Goal: Task Accomplishment & Management: Use online tool/utility

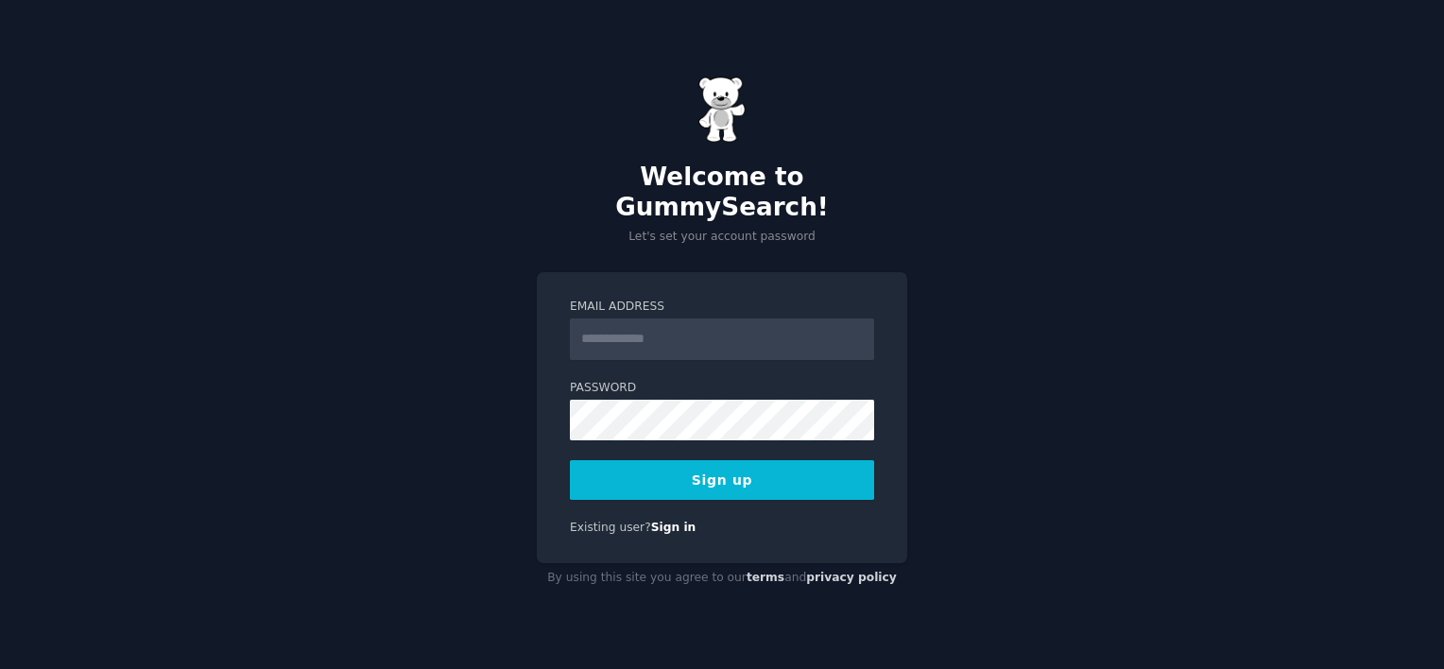
click at [736, 334] on input "Email Address" at bounding box center [722, 339] width 304 height 42
type input "**********"
click at [663, 466] on button "Sign up" at bounding box center [722, 480] width 304 height 40
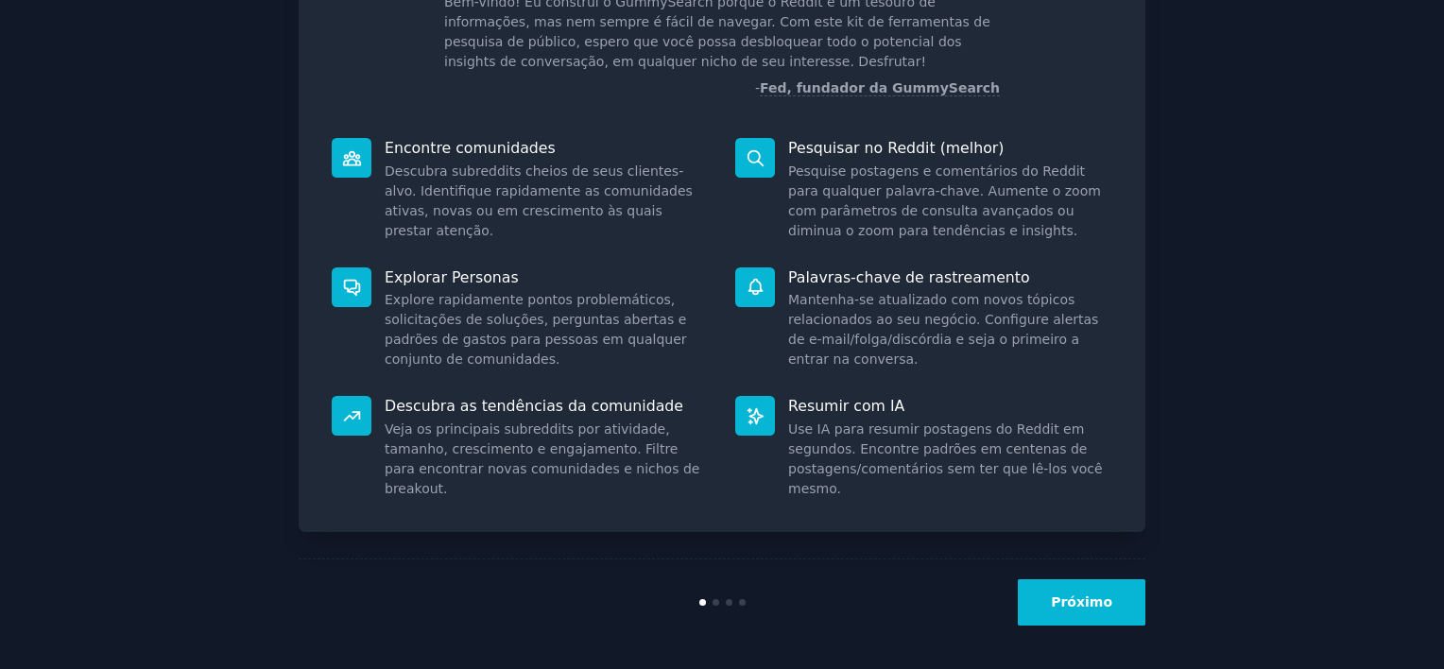
scroll to position [149, 0]
click at [1093, 590] on button "Próximo" at bounding box center [1082, 600] width 128 height 46
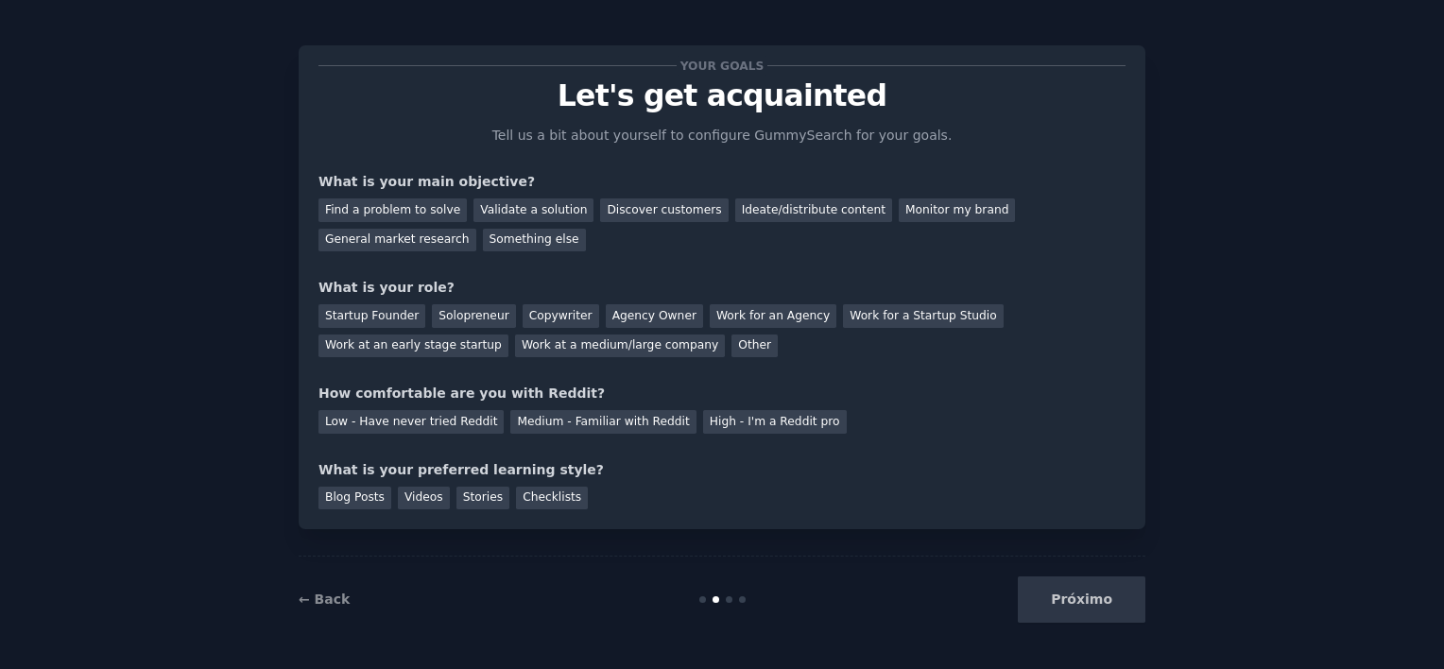
scroll to position [26, 0]
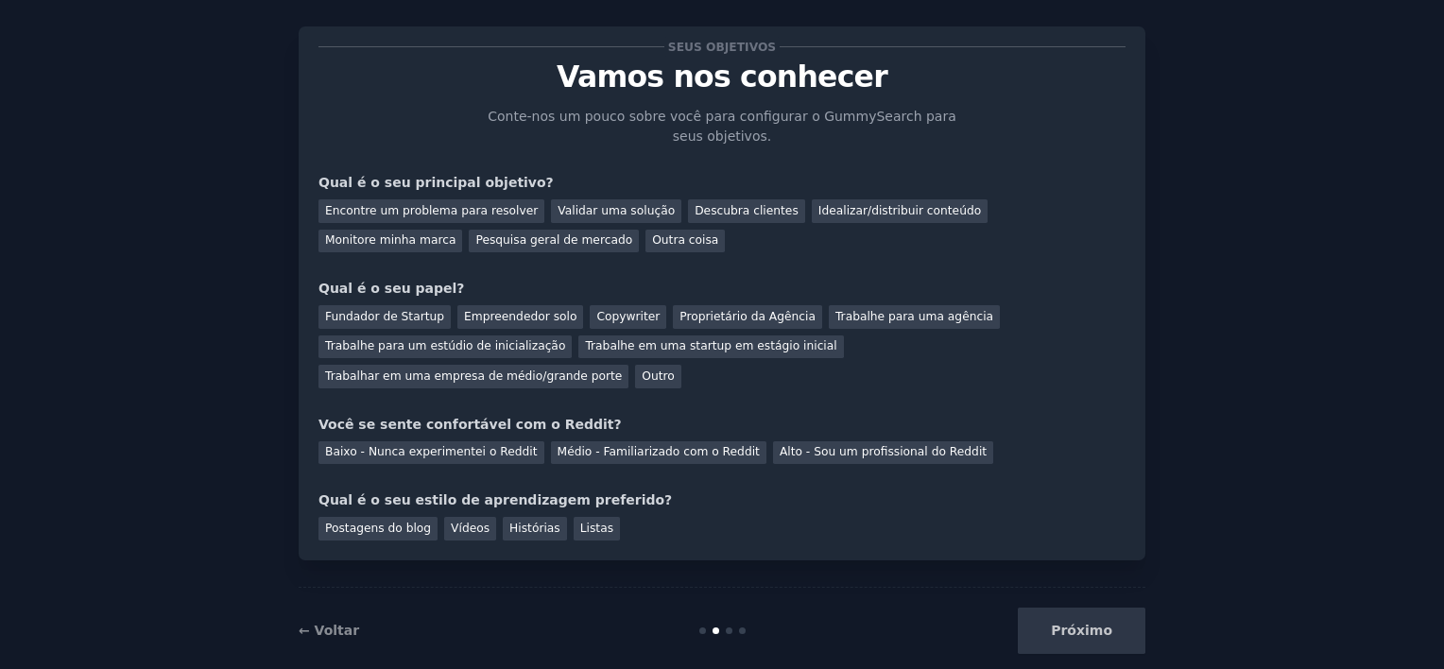
click at [677, 252] on div "Seus objetivos Vamos nos conhecer Conte-nos um pouco sobre você para configurar…" at bounding box center [721, 293] width 807 height 494
click at [698, 206] on div "Descubra clientes" at bounding box center [746, 211] width 117 height 24
click at [521, 312] on div "Empreendedor solo" at bounding box center [520, 317] width 126 height 24
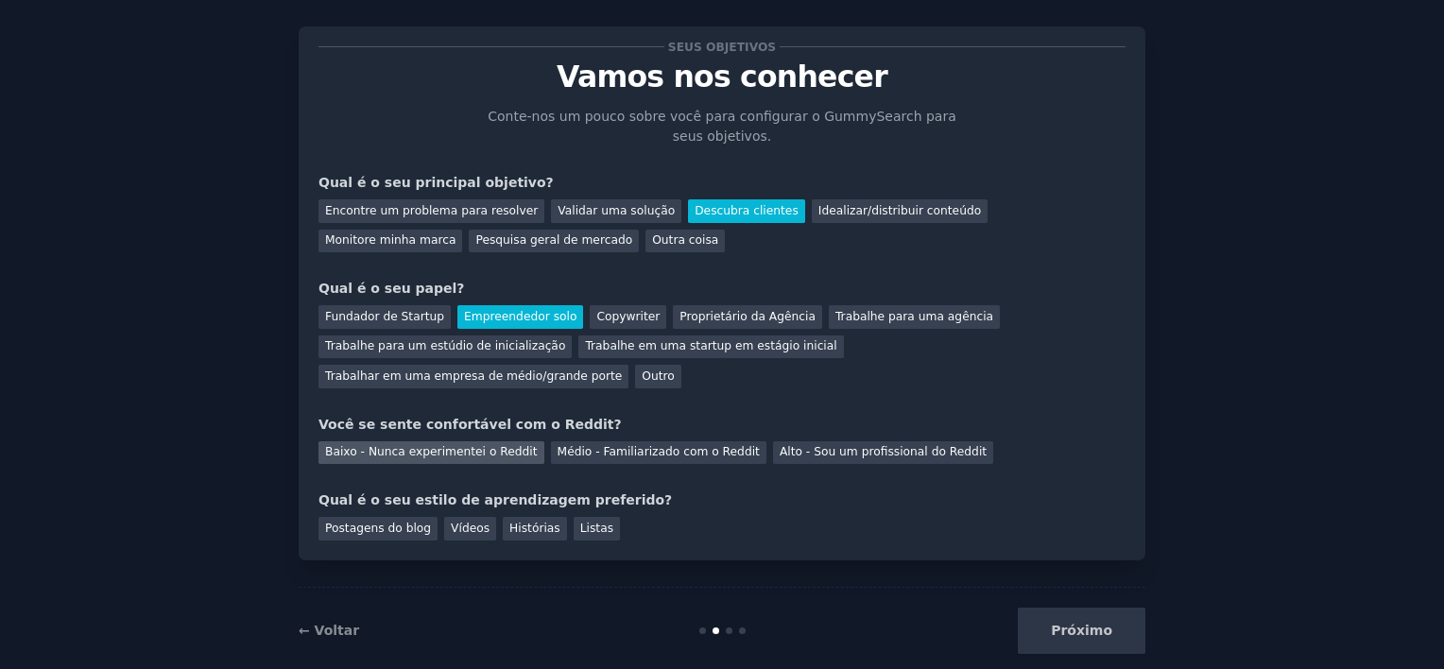
click at [475, 441] on div "Baixo - Nunca experimentei o Reddit" at bounding box center [431, 453] width 226 height 24
click at [574, 517] on div "Listas" at bounding box center [597, 529] width 46 height 24
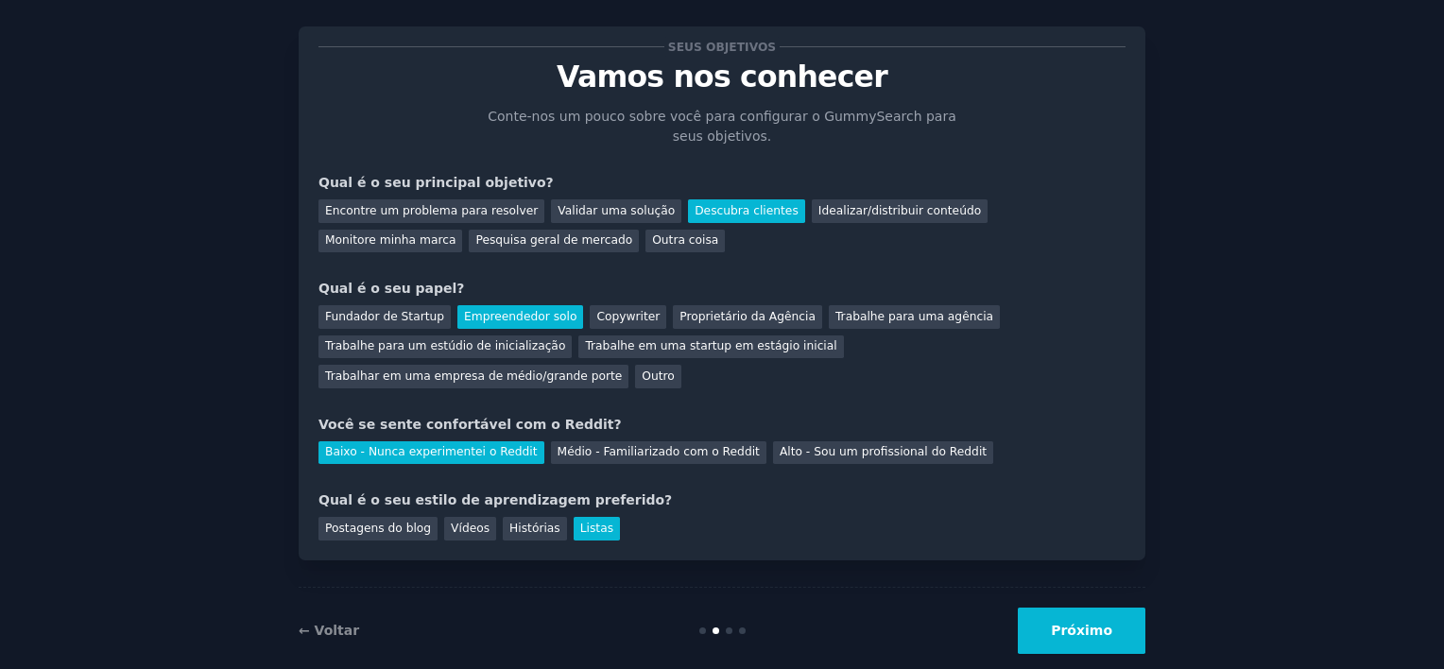
click at [1074, 608] on button "Próximo" at bounding box center [1082, 631] width 128 height 46
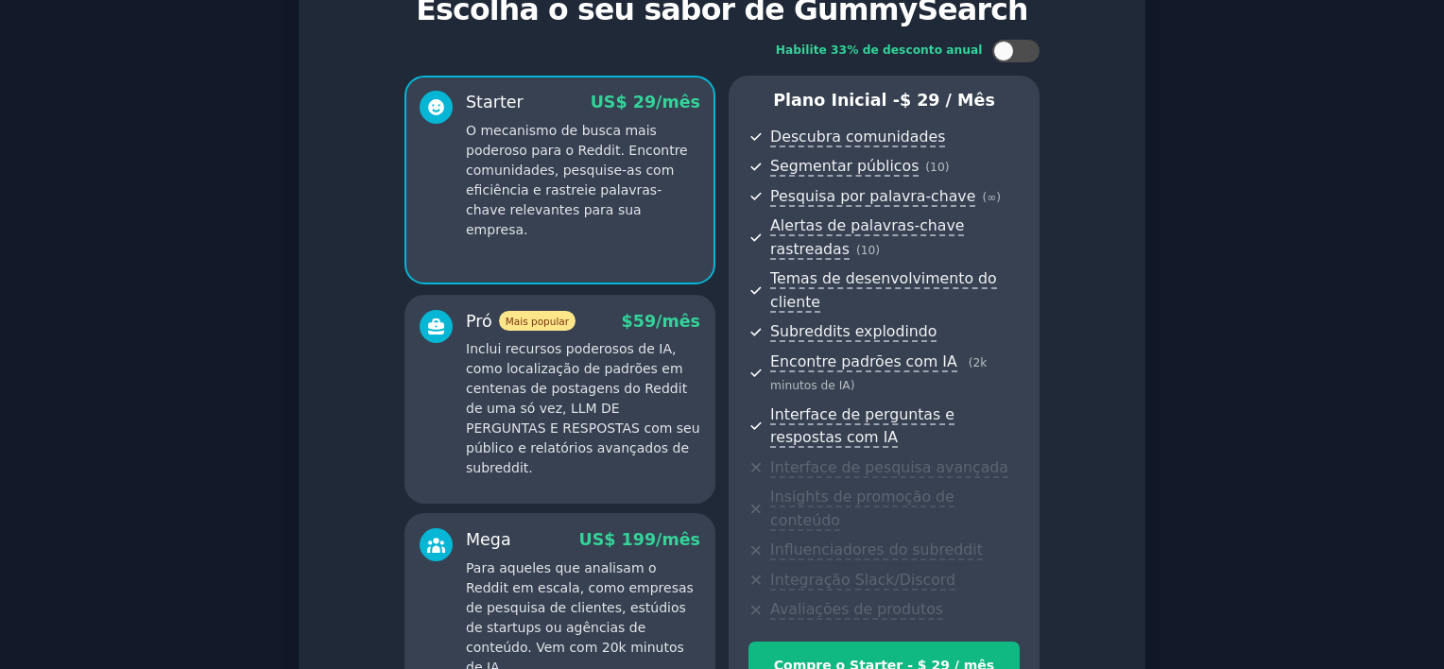
scroll to position [94, 0]
click at [605, 338] on p "Inclui recursos poderosos de IA, como localização de padrões em centenas de pos…" at bounding box center [583, 407] width 234 height 139
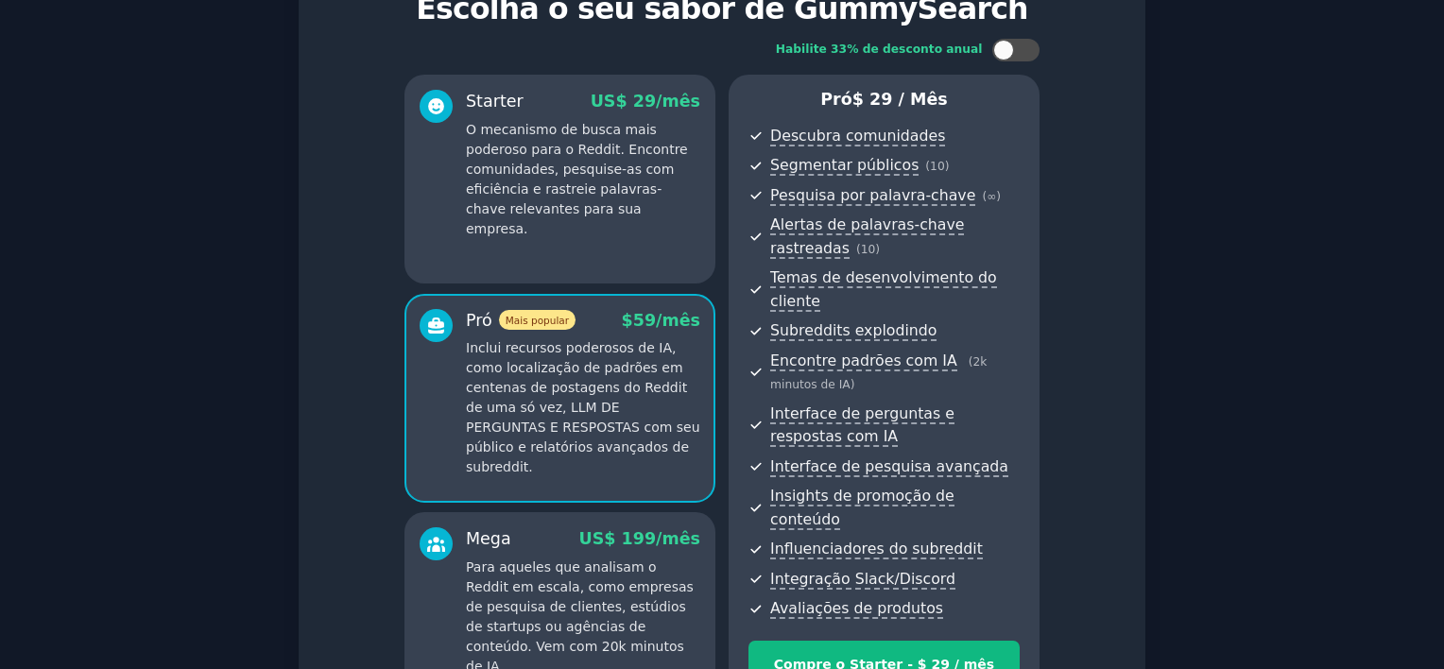
click at [592, 213] on p "O mecanismo de busca mais poderoso para o Reddit. Encontre comunidades, pesquis…" at bounding box center [583, 179] width 234 height 119
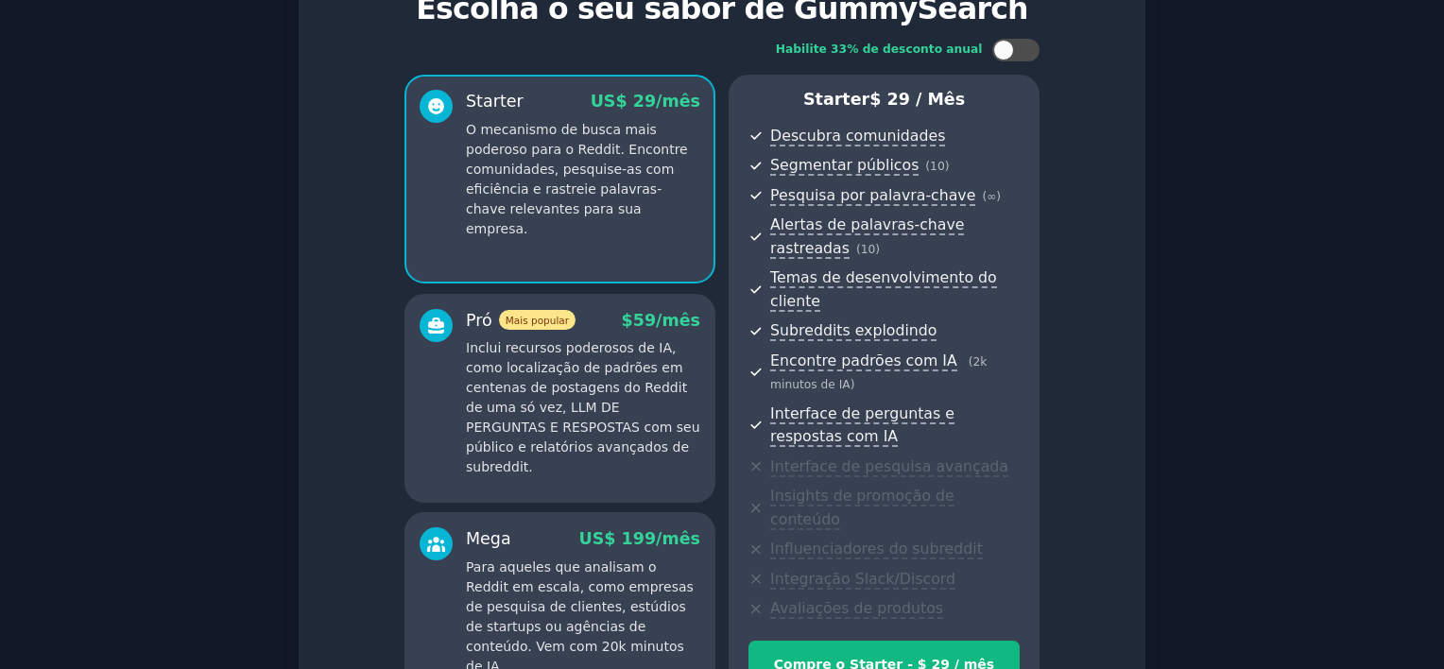
click at [628, 527] on div "Mega US$ 199/mês Para aqueles que analisam o Reddit em escala, como empresas de…" at bounding box center [583, 601] width 234 height 149
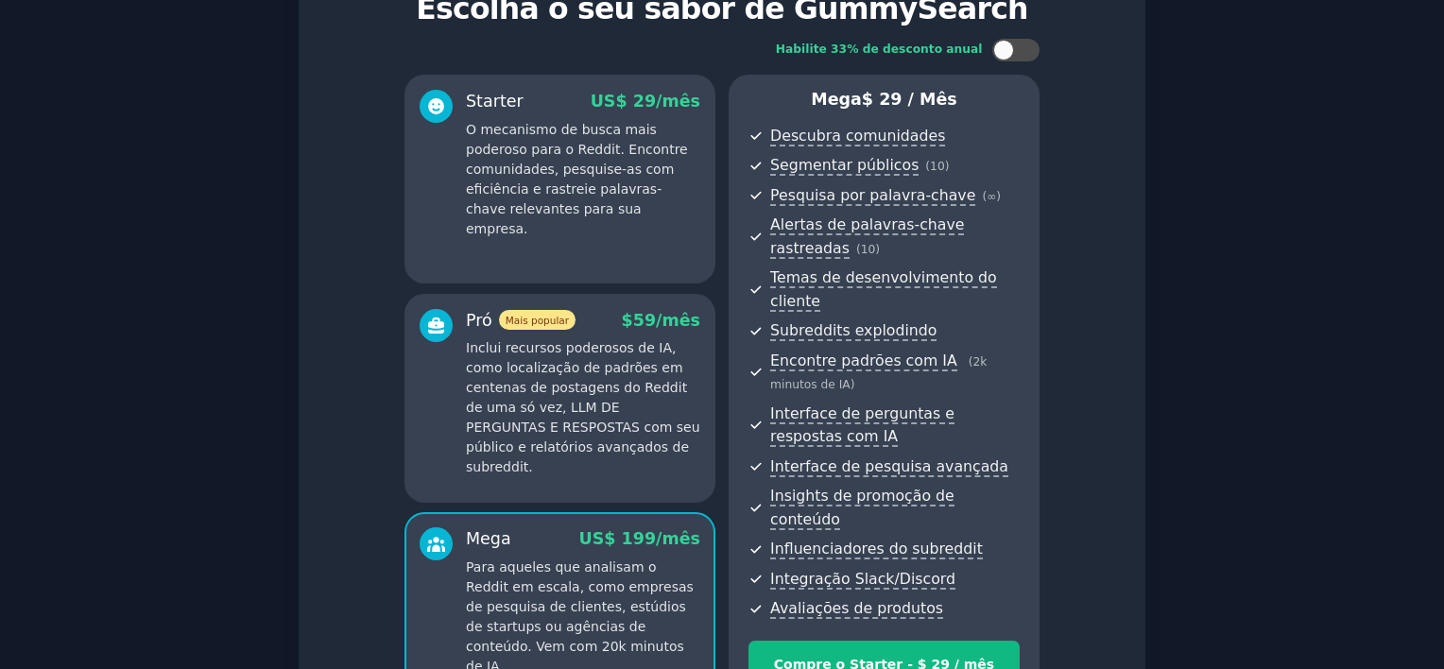
click at [628, 408] on p "Inclui recursos poderosos de IA, como localização de padrões em centenas de pos…" at bounding box center [583, 407] width 234 height 139
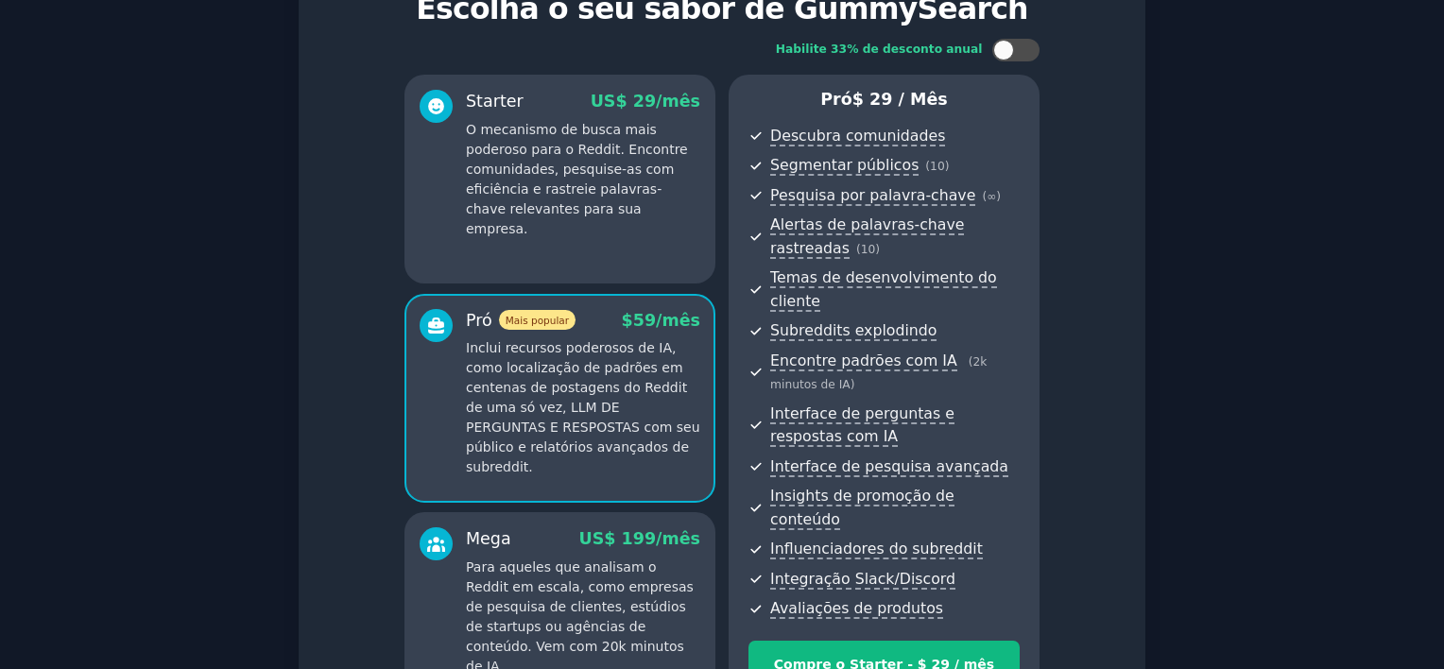
click at [620, 204] on p "O mecanismo de busca mais poderoso para o Reddit. Encontre comunidades, pesquis…" at bounding box center [583, 179] width 234 height 119
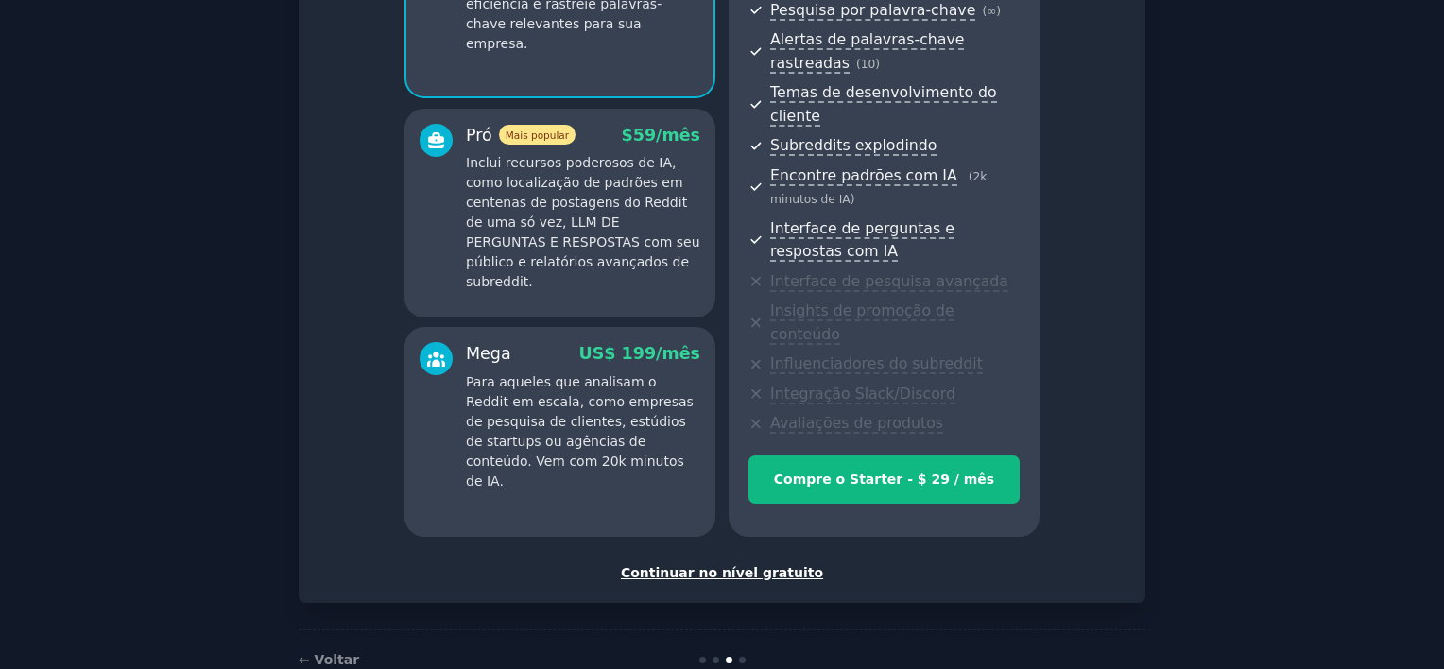
click at [751, 563] on div "Continuar no nível gratuito" at bounding box center [721, 573] width 807 height 20
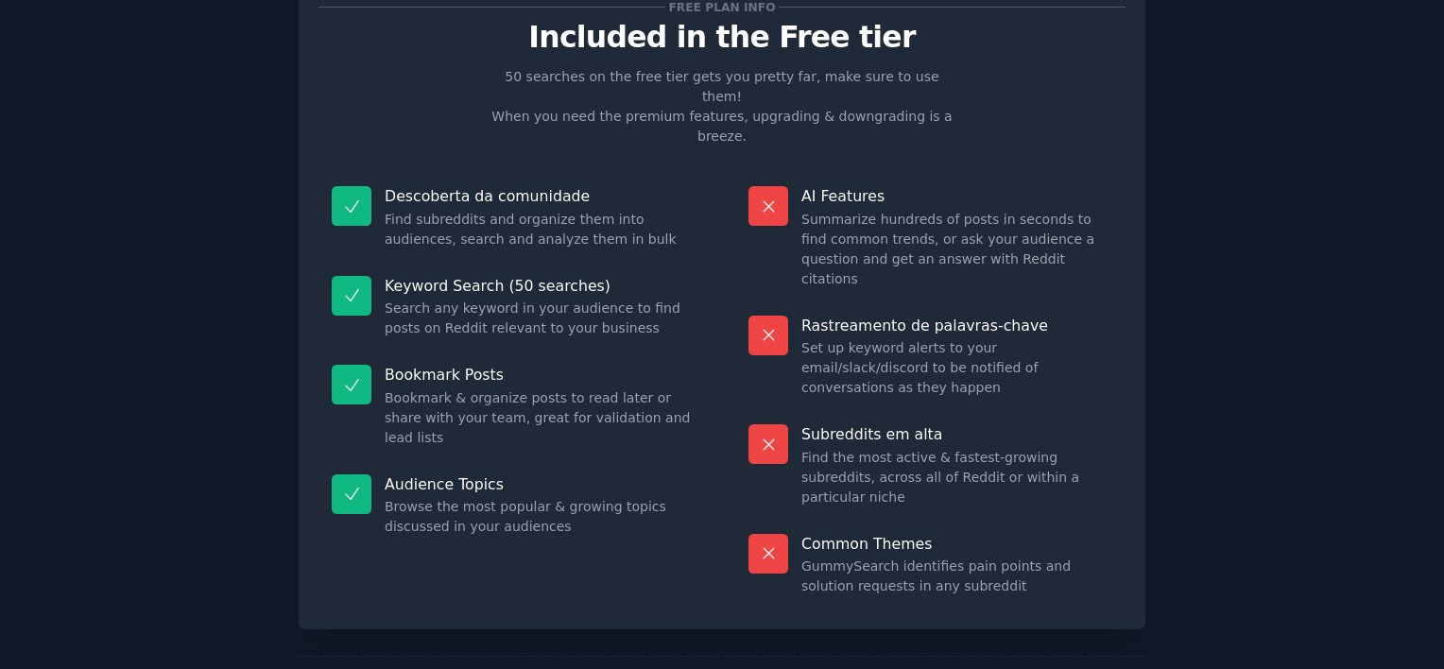
scroll to position [146, 0]
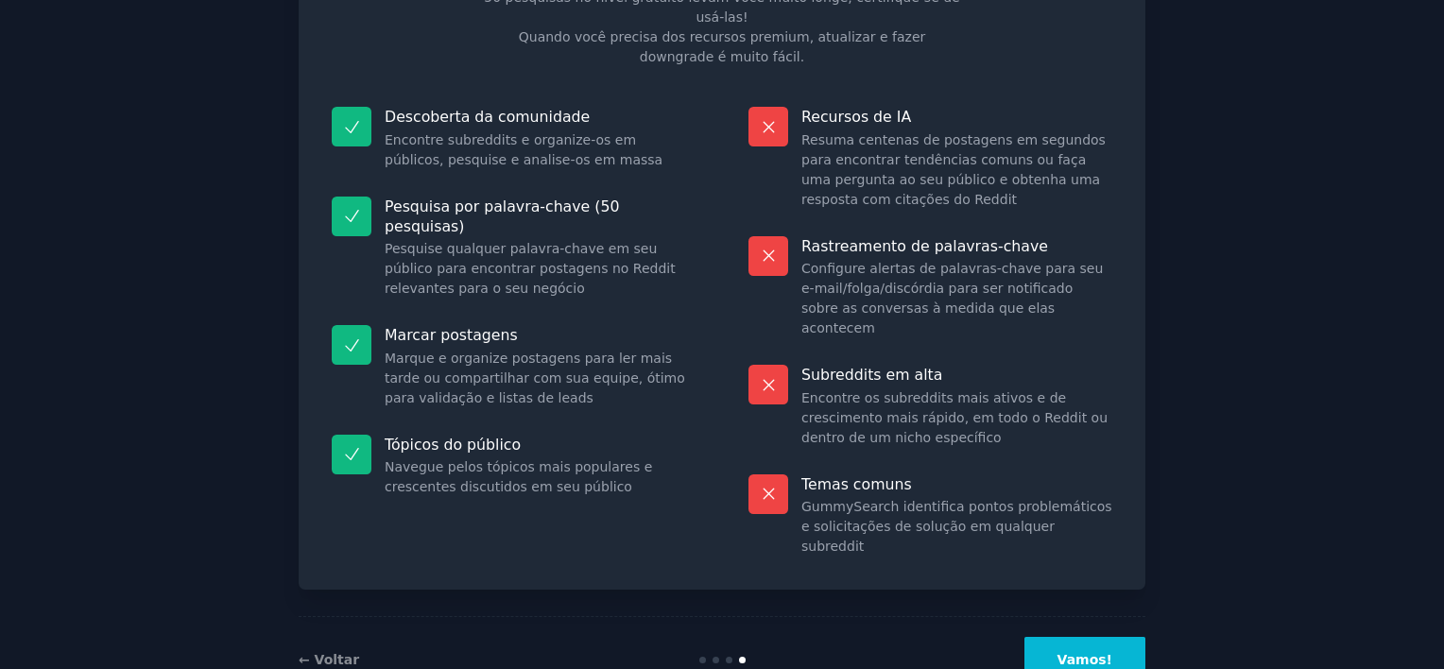
click at [1081, 623] on div "← Voltar Vamos!" at bounding box center [722, 659] width 847 height 87
click at [1118, 637] on button "Vamos!" at bounding box center [1084, 660] width 121 height 46
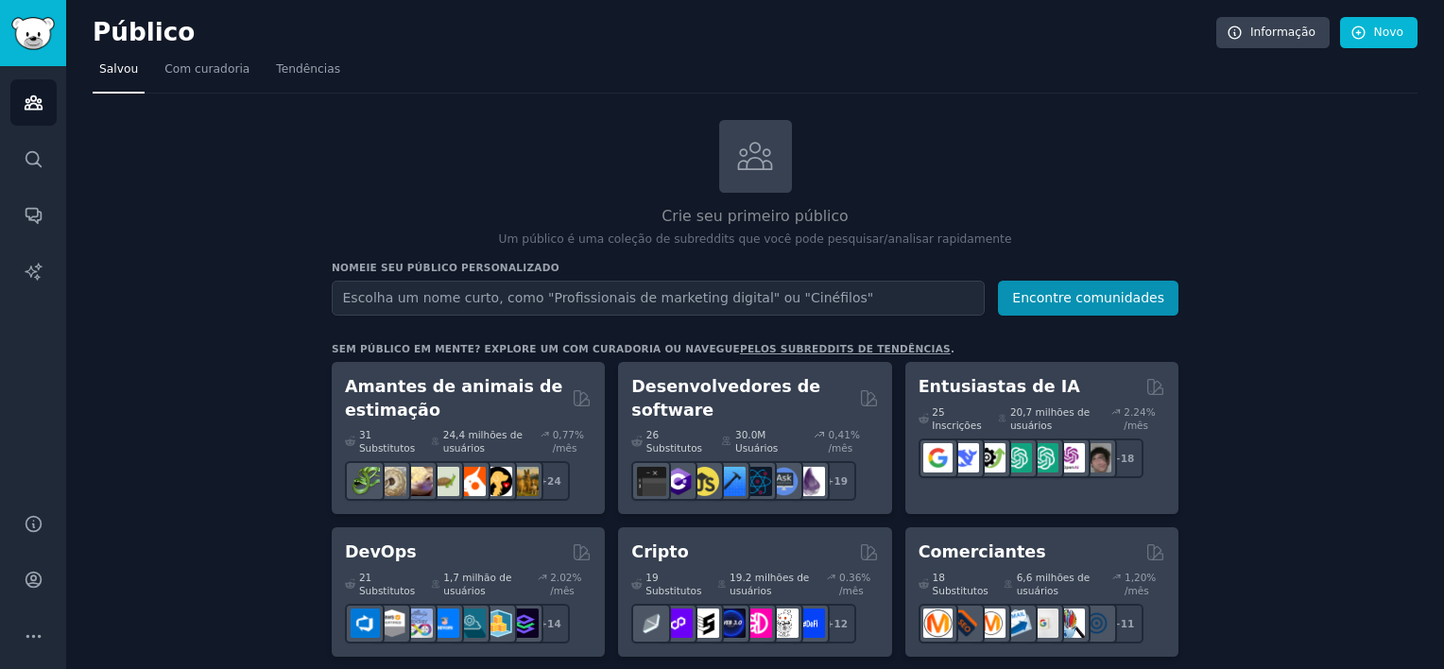
drag, startPoint x: 933, startPoint y: 125, endPoint x: 1044, endPoint y: 26, distance: 148.6
click at [1039, 30] on h2 "Público" at bounding box center [654, 33] width 1123 height 30
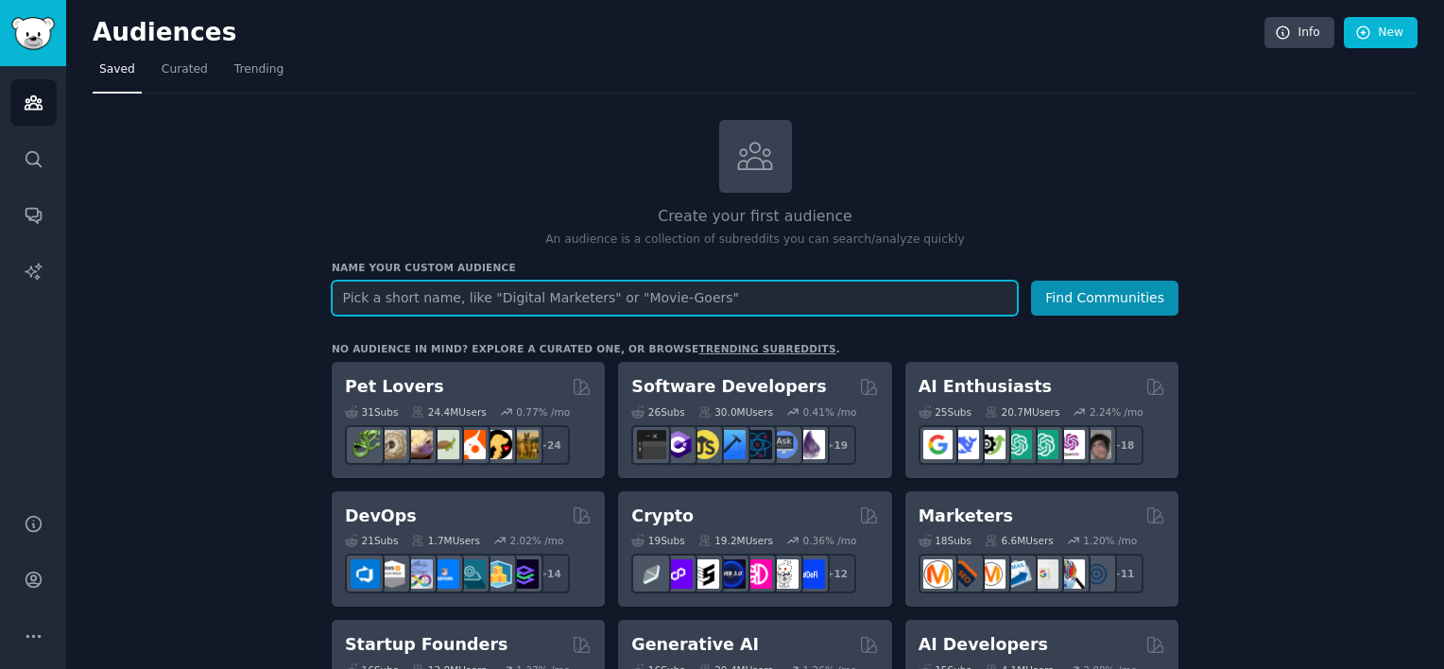
click at [548, 305] on input "text" at bounding box center [675, 298] width 686 height 35
paste input "Civil Engineers"
type input "Civil Engineers"
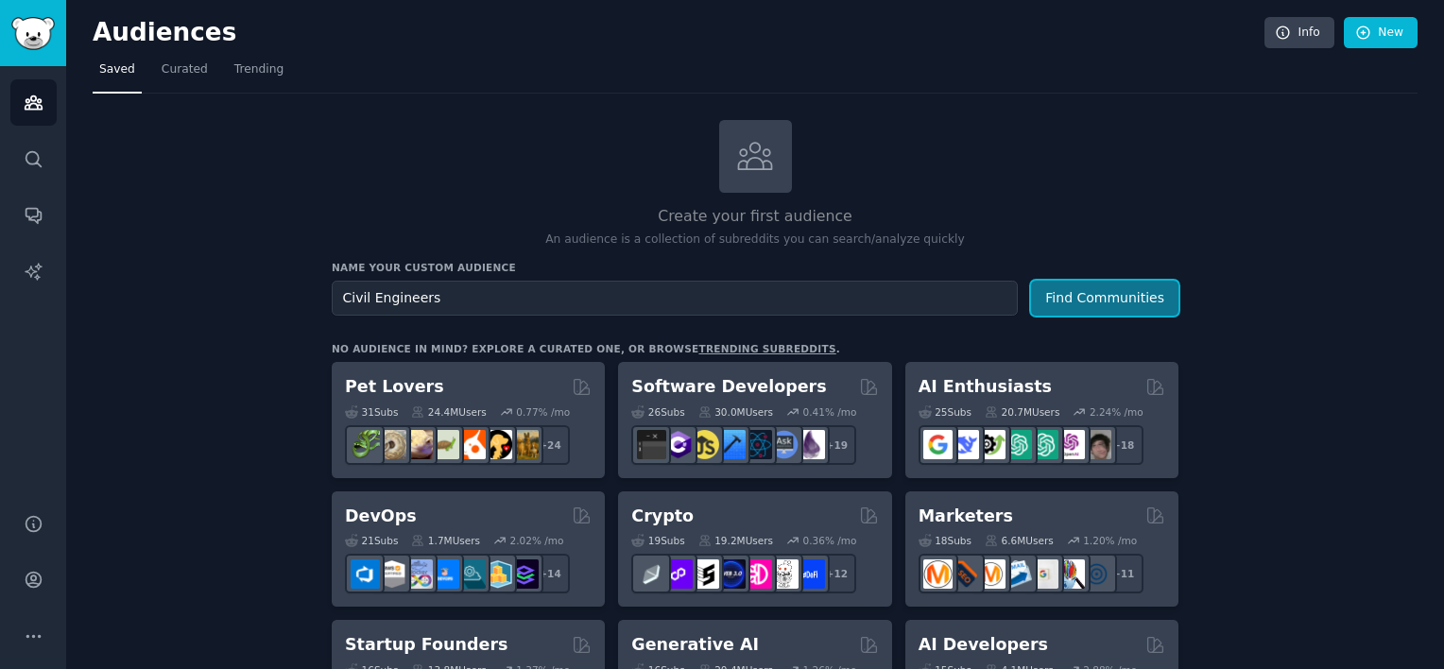
click at [1114, 298] on button "Find Communities" at bounding box center [1104, 298] width 147 height 35
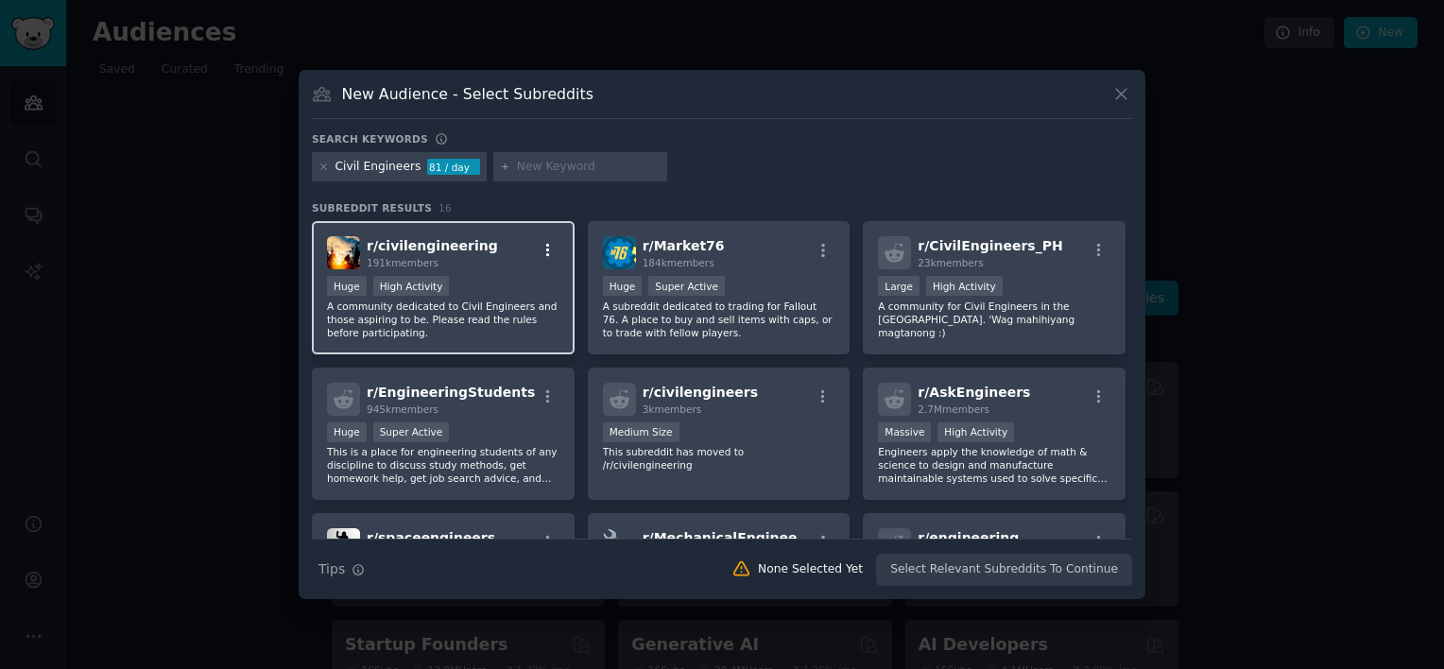
click at [547, 253] on icon "button" at bounding box center [548, 250] width 17 height 17
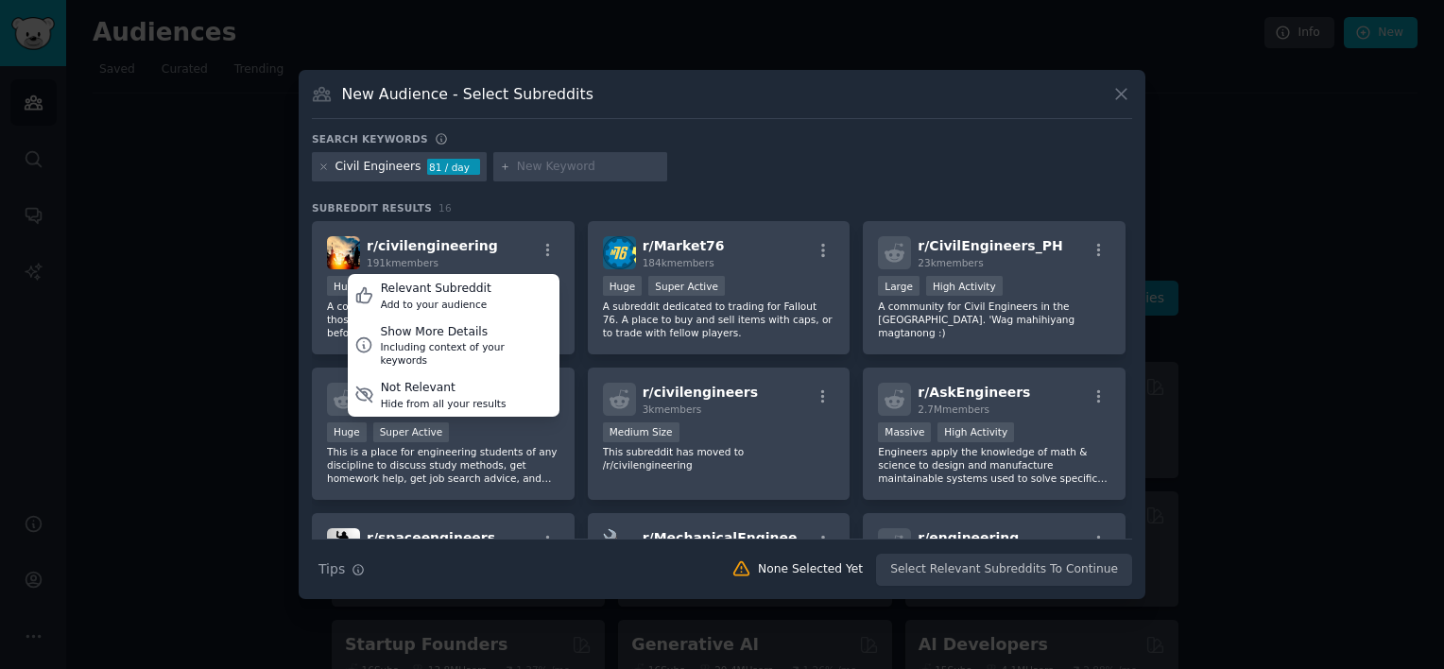
click at [530, 189] on div "Search keywords Civil Engineers 81 / day Subreddit Results 16 r/ civilengineeri…" at bounding box center [722, 359] width 820 height 454
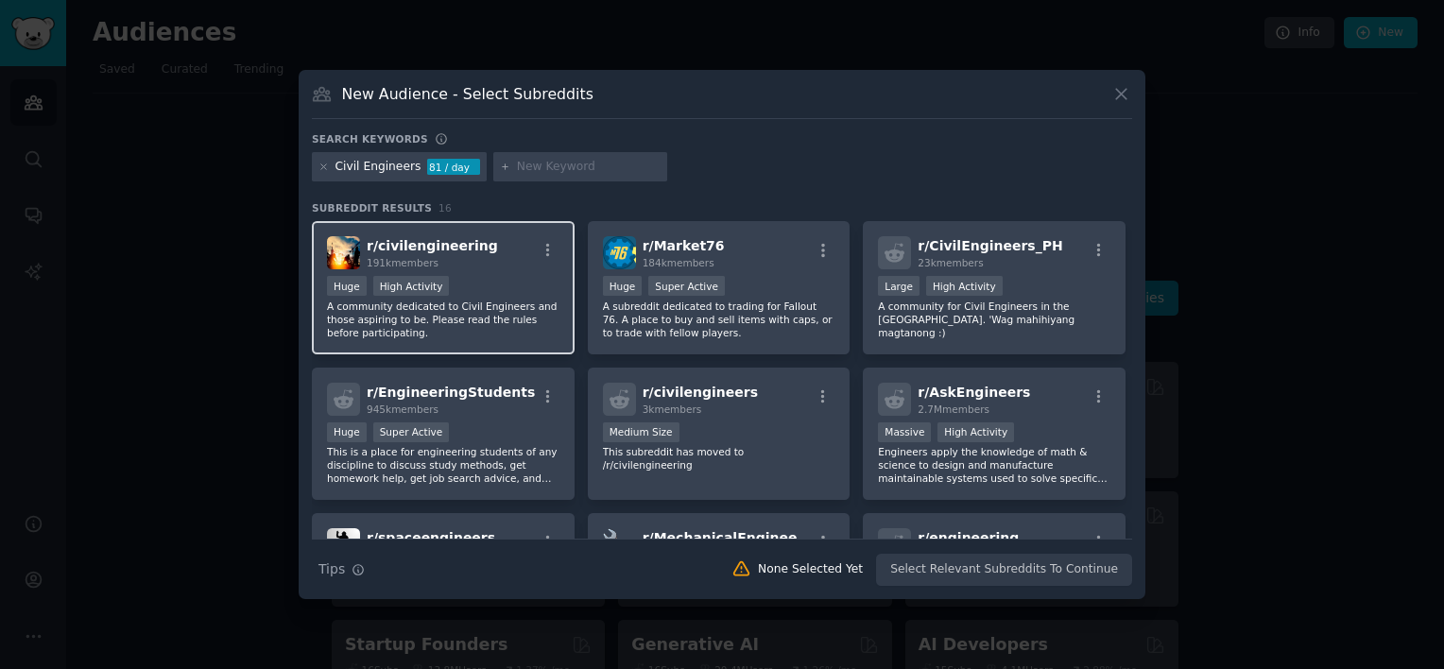
click at [472, 251] on div "r/ civilengineering 191k members" at bounding box center [443, 252] width 232 height 33
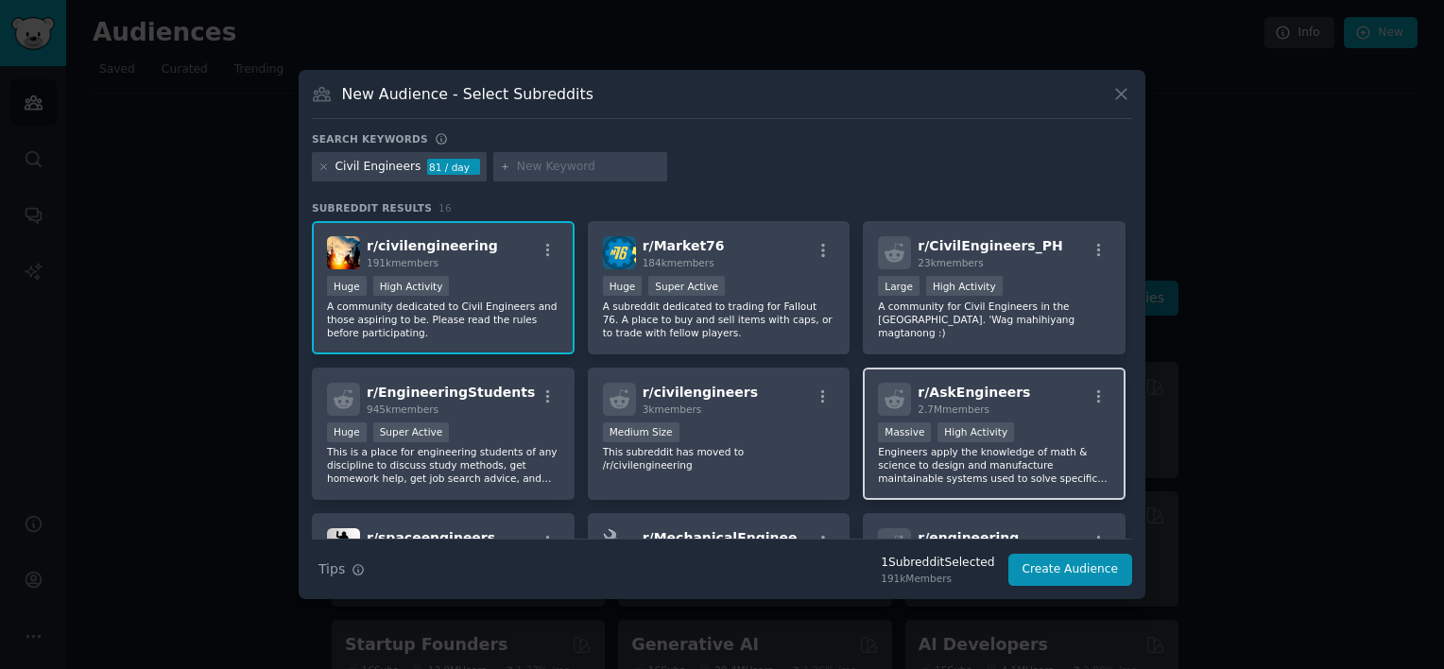
click at [986, 395] on span "r/ AskEngineers" at bounding box center [973, 392] width 112 height 15
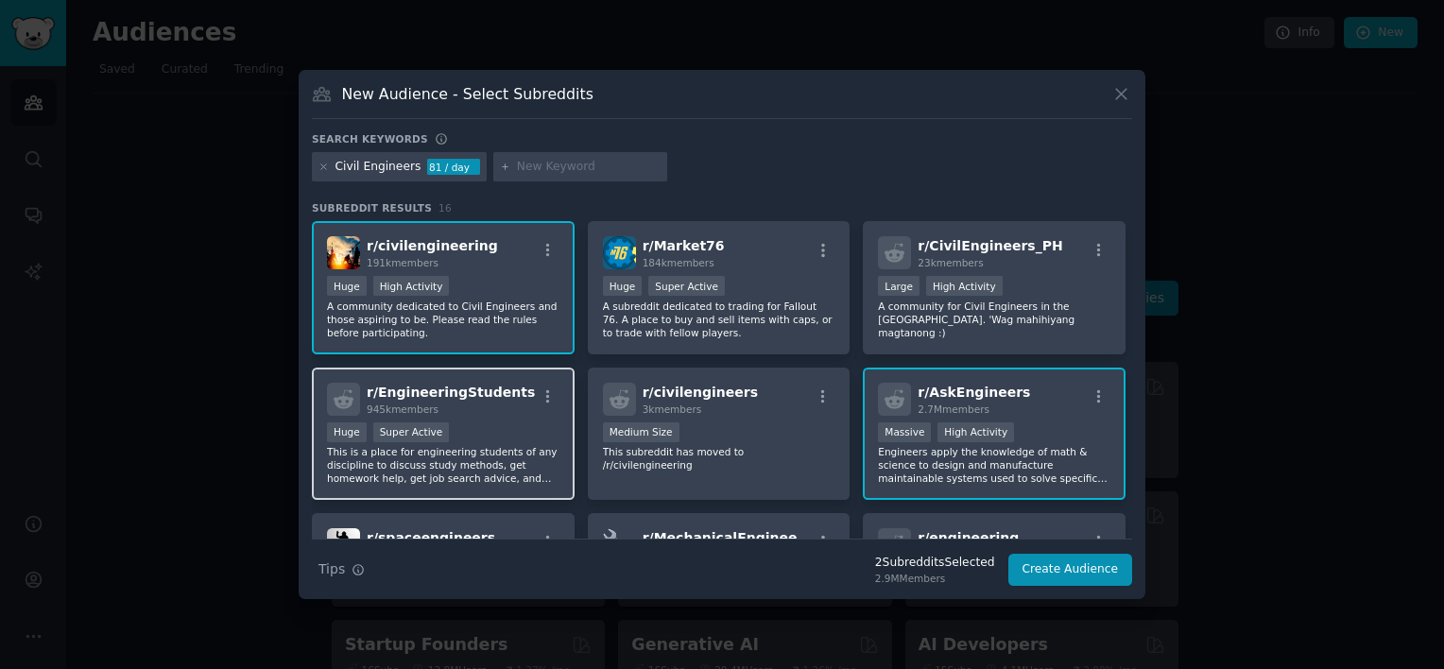
click at [499, 413] on div "945k members" at bounding box center [451, 409] width 168 height 13
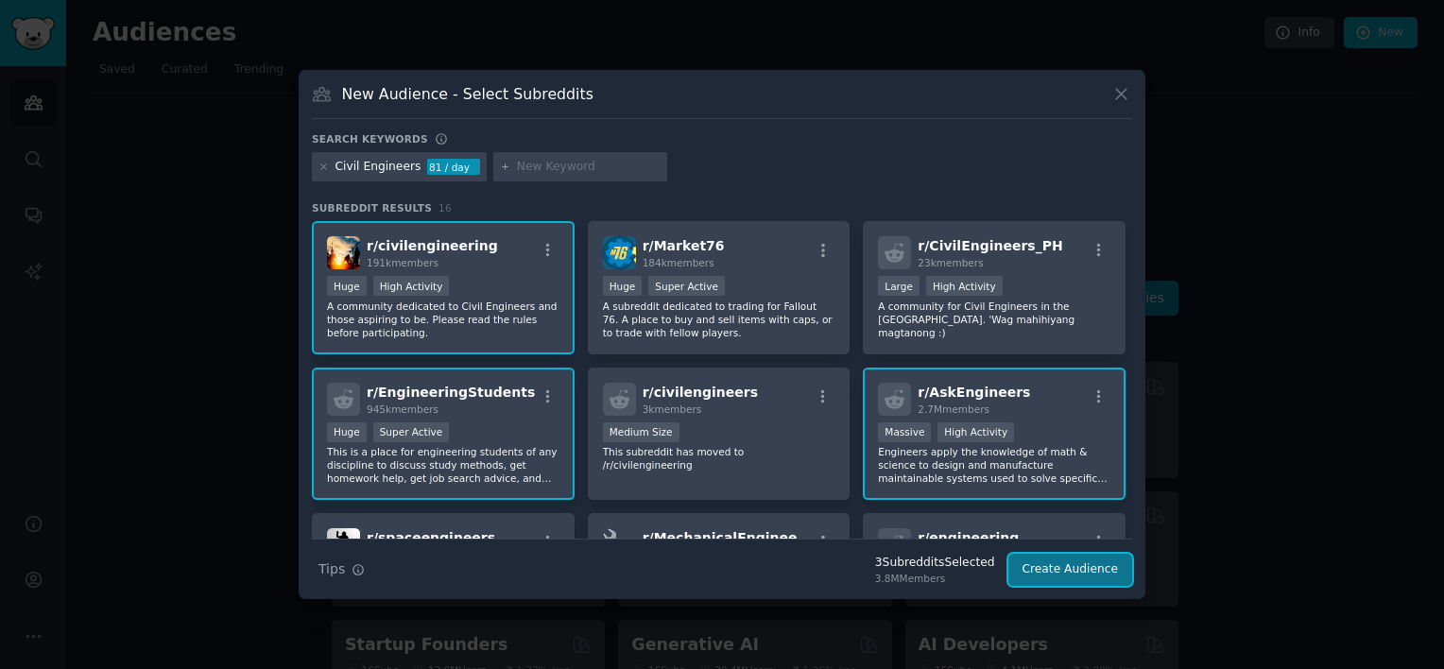
click at [1047, 569] on button "Create Audience" at bounding box center [1070, 570] width 125 height 32
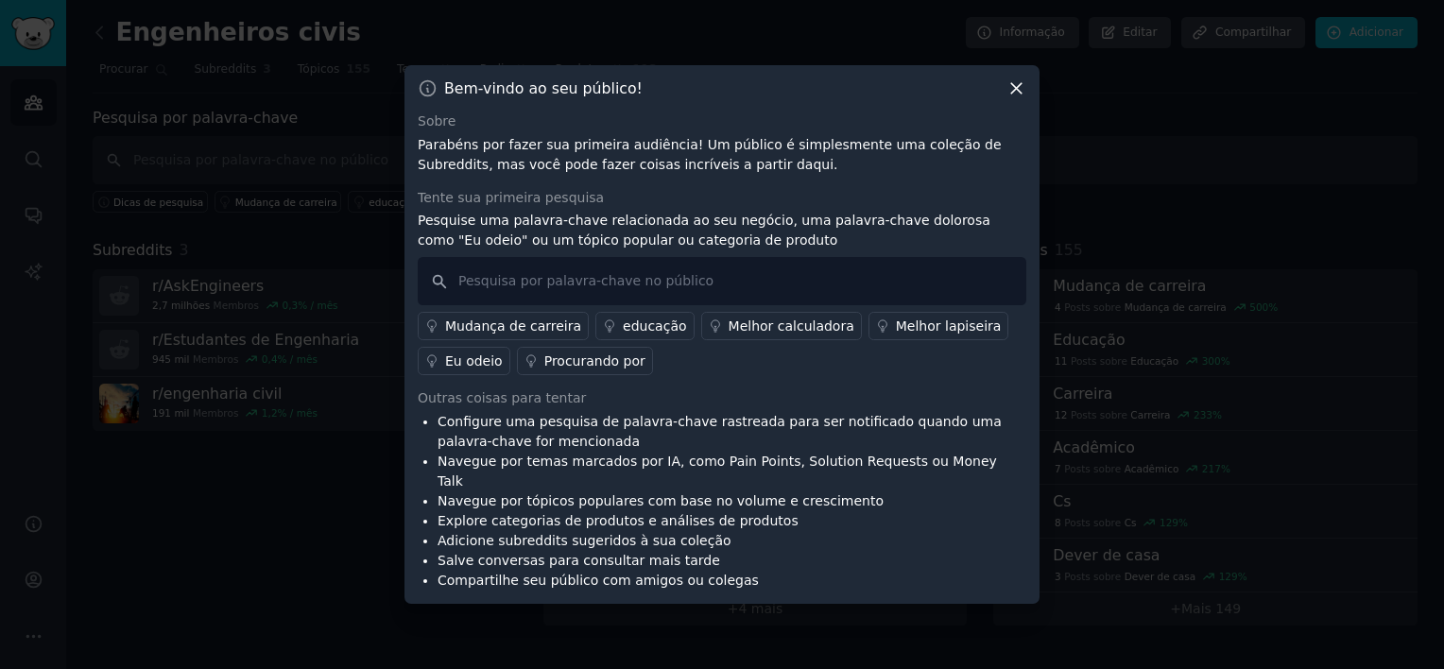
click at [802, 175] on p "Parabéns por fazer sua primeira audiência! Um público é simplesmente uma coleçã…" at bounding box center [722, 155] width 608 height 40
click at [1009, 98] on icon at bounding box center [1016, 88] width 20 height 20
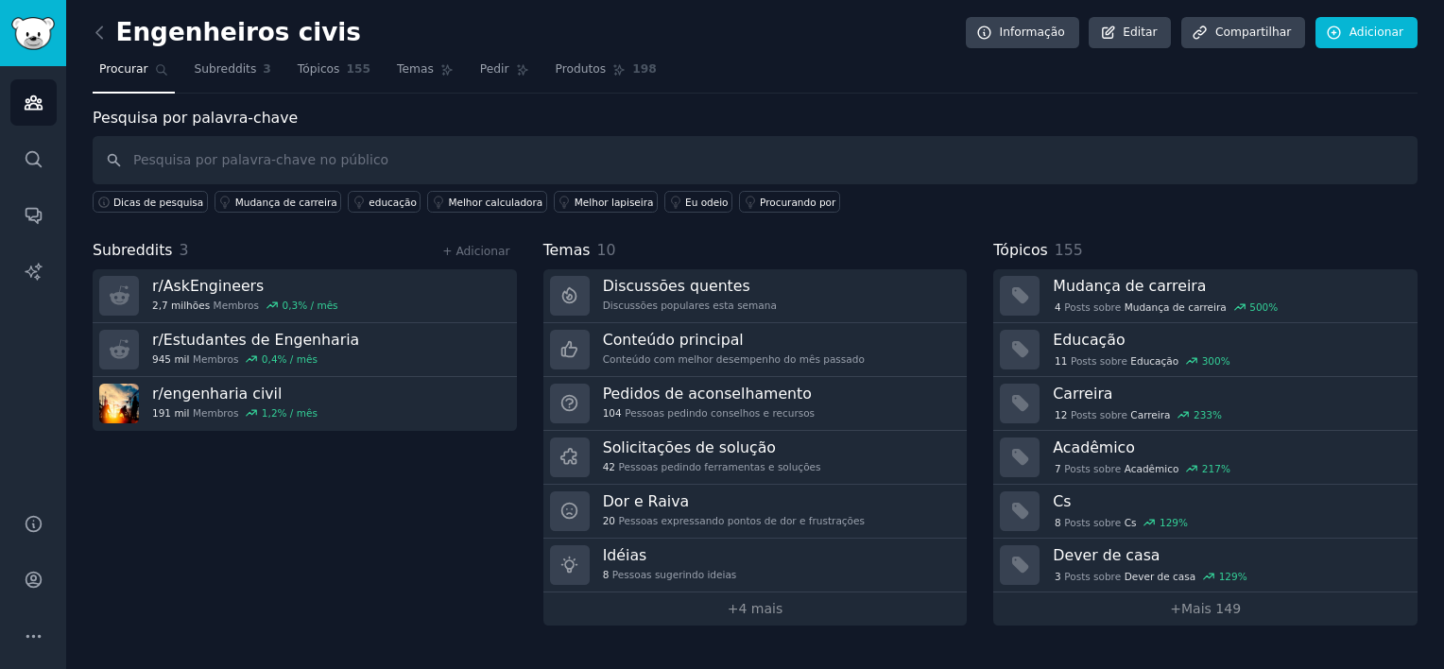
click at [345, 540] on div "Subreddits 3 + Adicionar r/ AskEngineers 2,7 milhões Membros 0,3% / mês r/Estud…" at bounding box center [305, 432] width 424 height 386
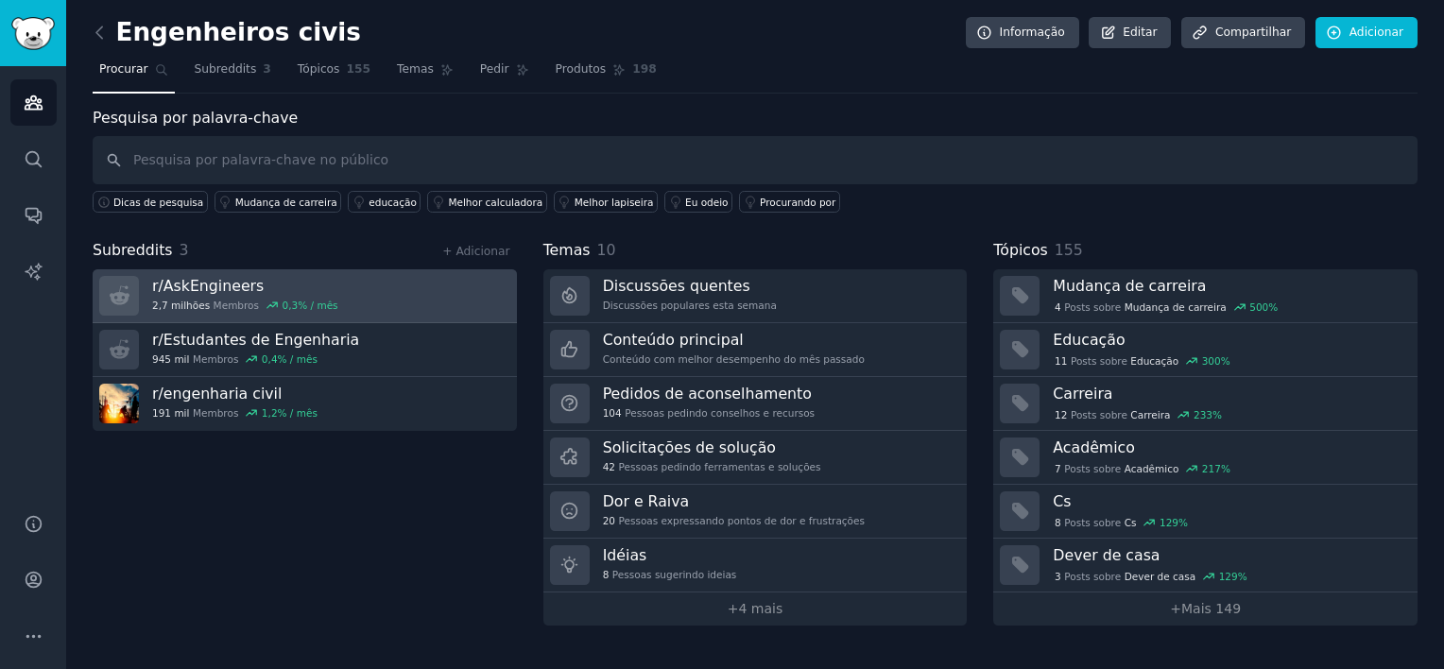
click at [296, 287] on h3 "r/ AskEngineers" at bounding box center [245, 286] width 186 height 20
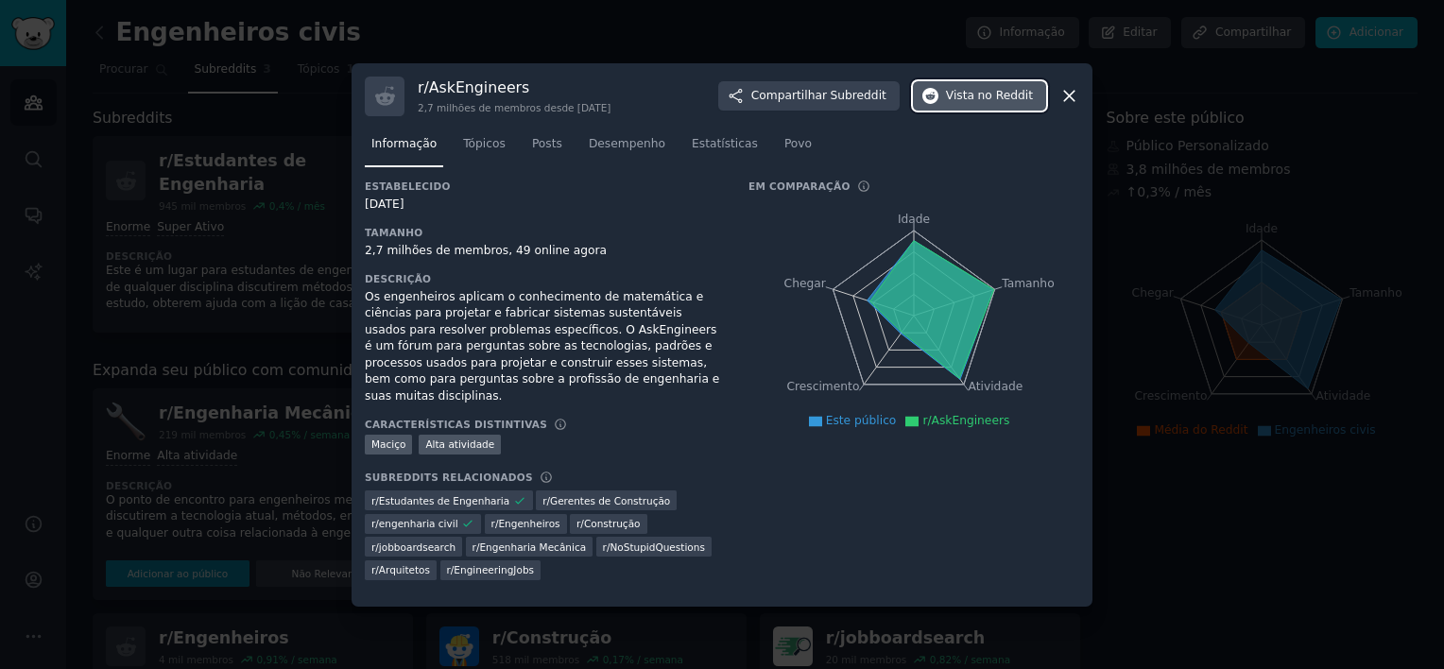
click at [986, 105] on span "no Reddit" at bounding box center [1005, 96] width 55 height 17
click at [243, 235] on div at bounding box center [722, 334] width 1444 height 669
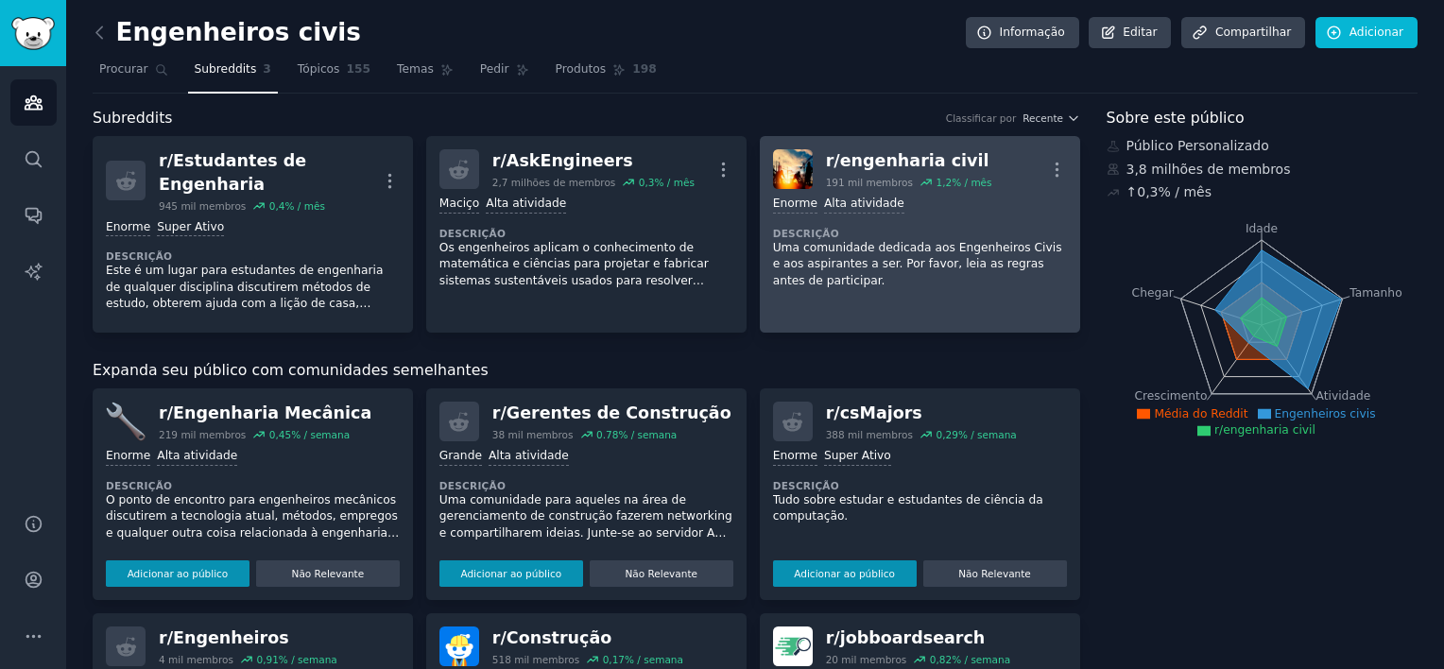
click at [897, 278] on p "Uma comunidade dedicada aos Engenheiros Civis e aos aspirantes a ser. Por favor…" at bounding box center [920, 265] width 294 height 50
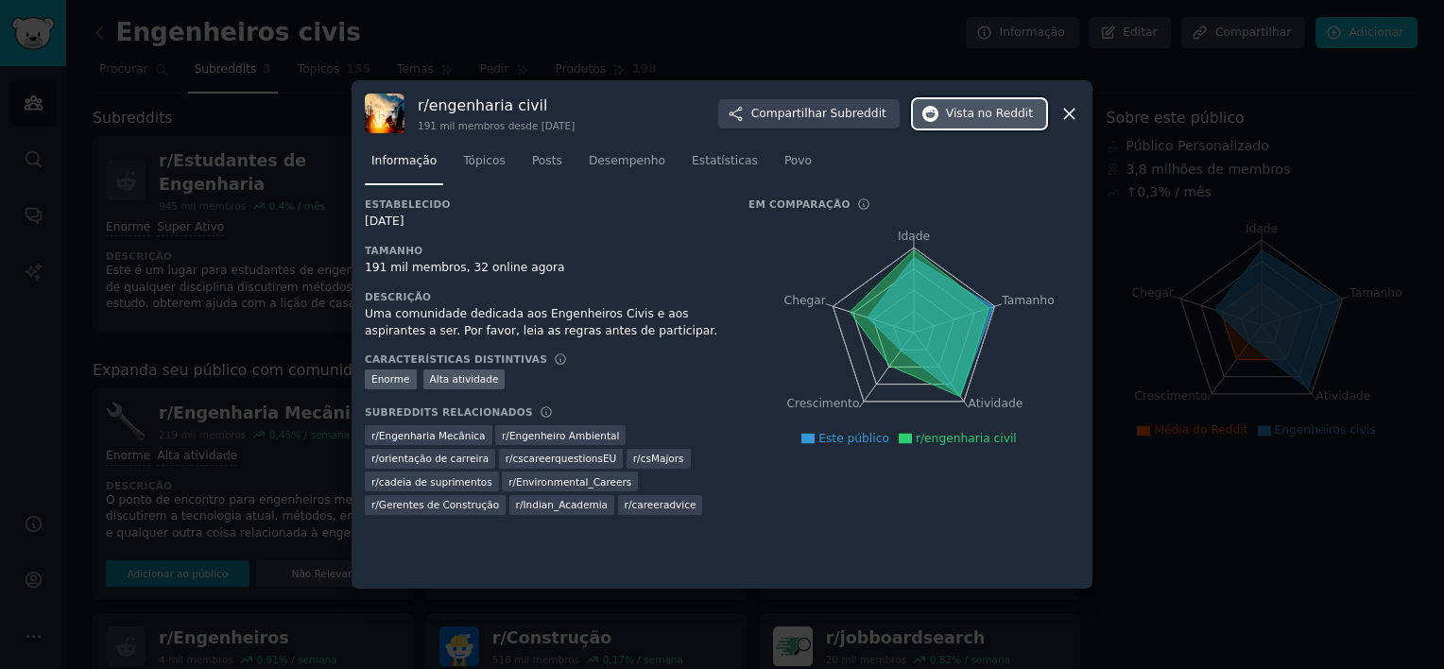
click at [964, 102] on button "Vista no Reddit" at bounding box center [979, 114] width 133 height 30
click at [282, 333] on div at bounding box center [722, 334] width 1444 height 669
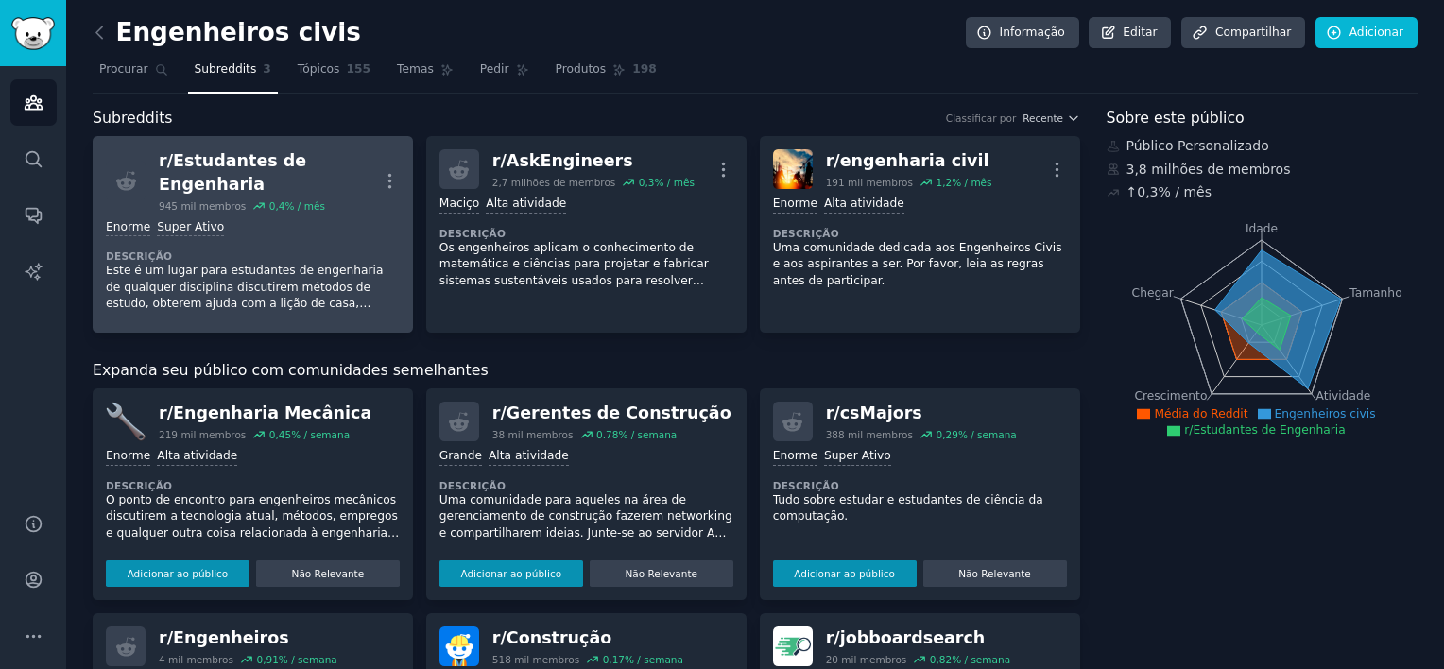
click at [267, 268] on p "Este é um lugar para estudantes de engenharia de qualquer disciplina discutirem…" at bounding box center [253, 288] width 294 height 50
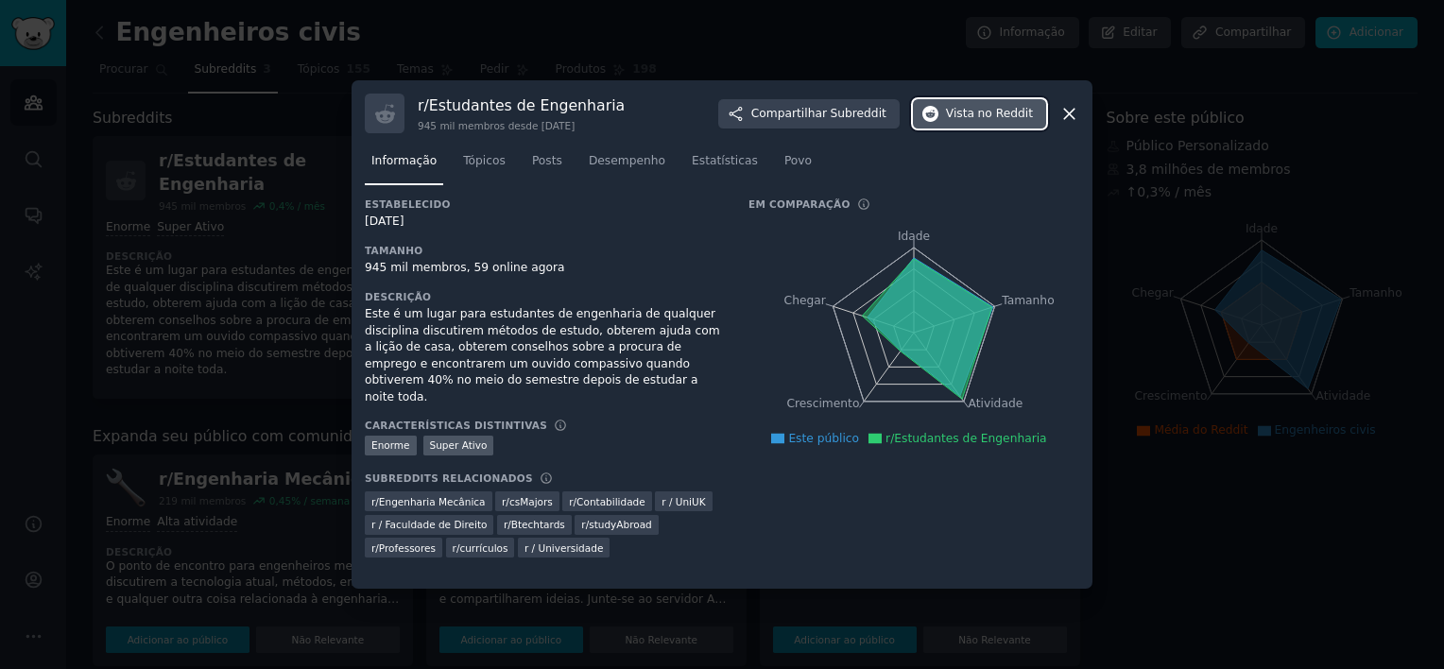
click at [982, 111] on span "no Reddit" at bounding box center [1005, 114] width 55 height 17
click at [268, 244] on div at bounding box center [722, 334] width 1444 height 669
